Goal: Information Seeking & Learning: Learn about a topic

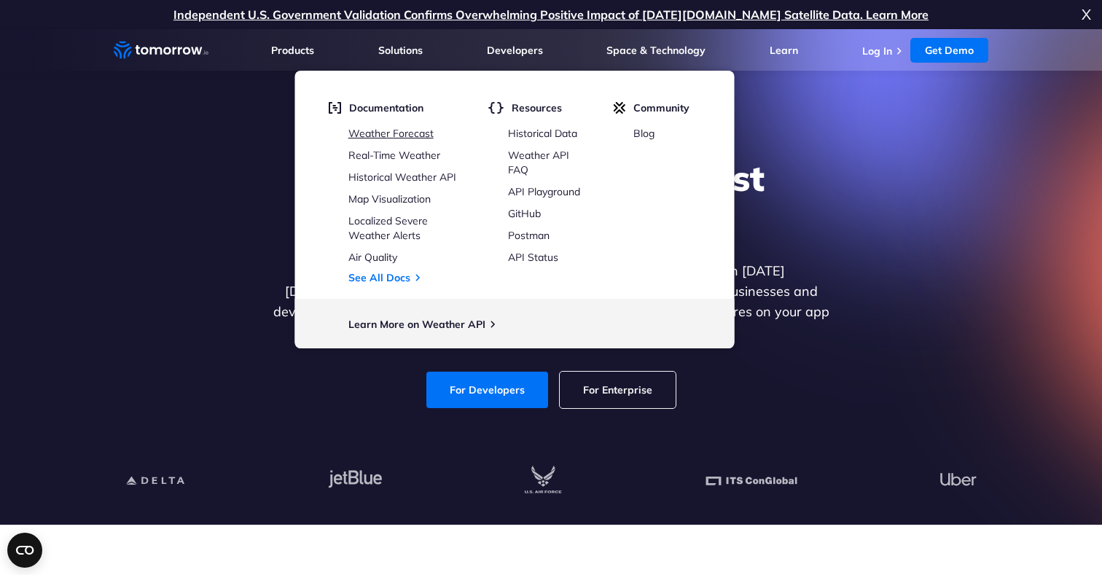
click at [422, 131] on link "Weather Forecast" at bounding box center [390, 133] width 85 height 13
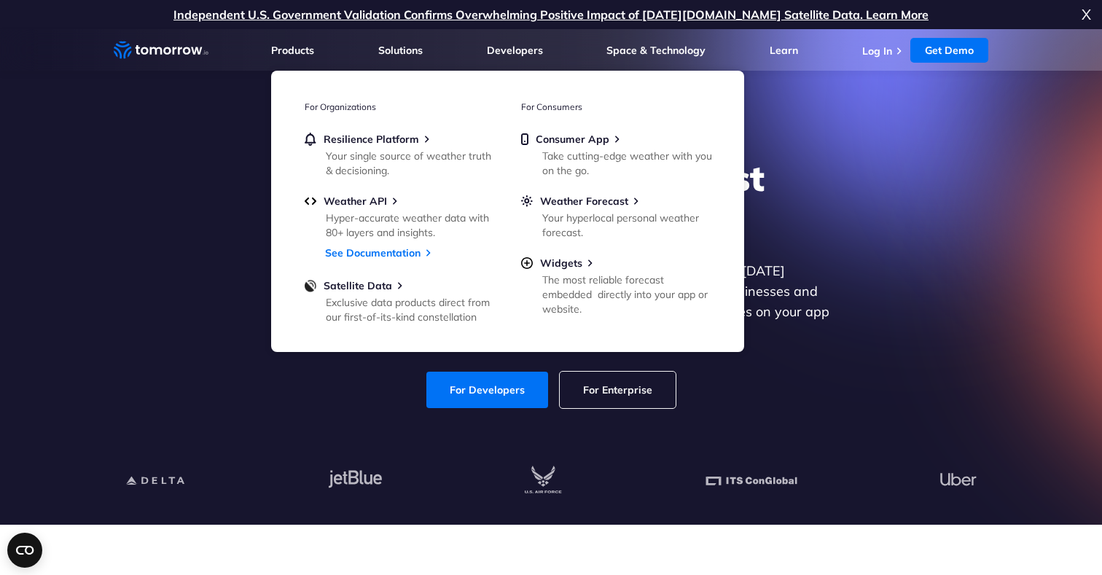
click at [853, 192] on div "Explore the World’s Best Weather API Get reliable and precise weather data thro…" at bounding box center [551, 283] width 898 height 310
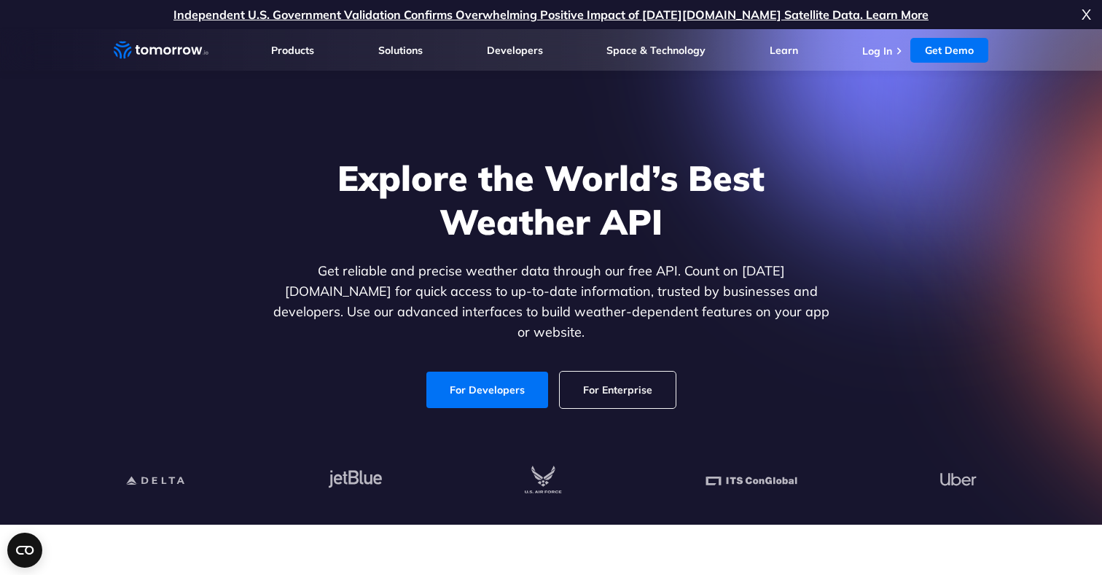
click at [876, 181] on div "Explore the World’s Best Weather API Get reliable and precise weather data thro…" at bounding box center [551, 283] width 898 height 310
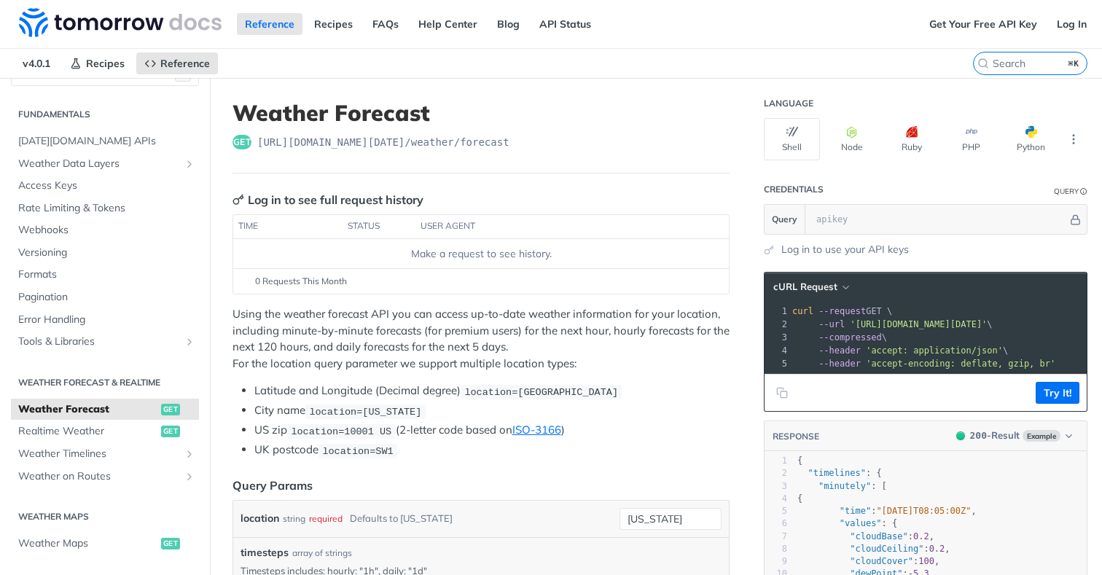
scroll to position [28, 0]
